Goal: Check status

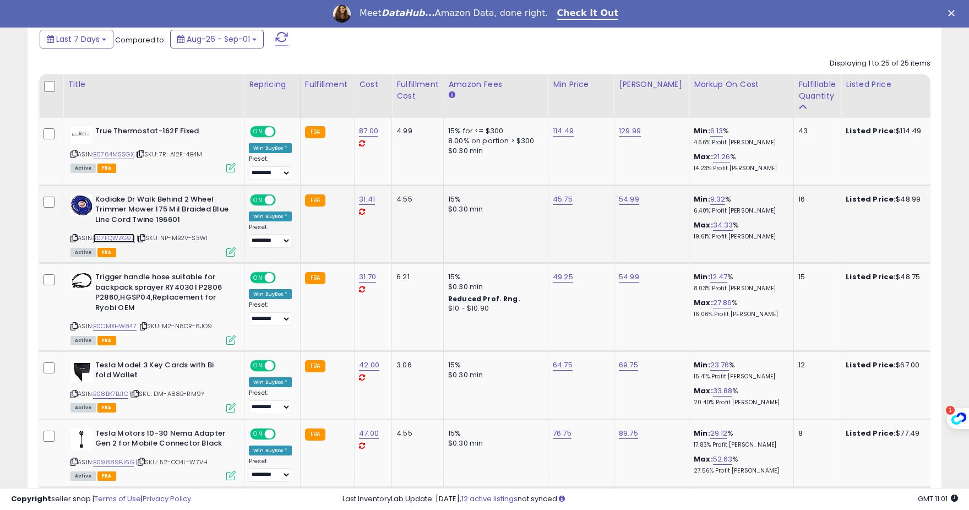
click at [116, 239] on link "B07FQWZG97" at bounding box center [114, 238] width 42 height 9
